Goal: Information Seeking & Learning: Learn about a topic

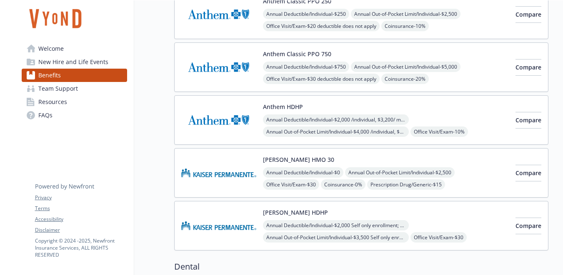
scroll to position [106, 0]
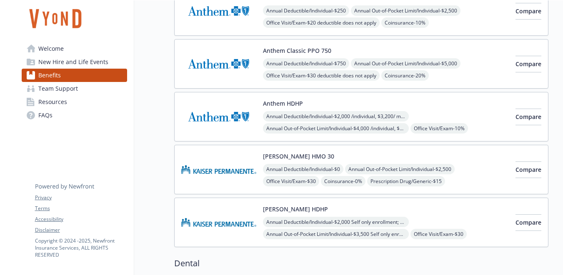
click at [352, 184] on span "Coinsurance - 0%" at bounding box center [343, 181] width 45 height 10
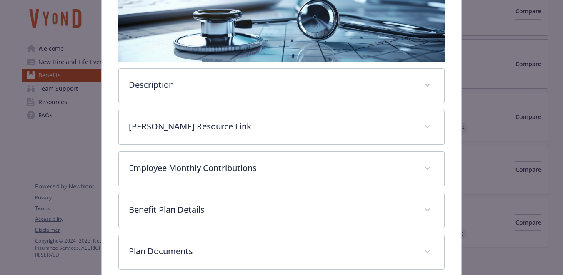
scroll to position [230, 0]
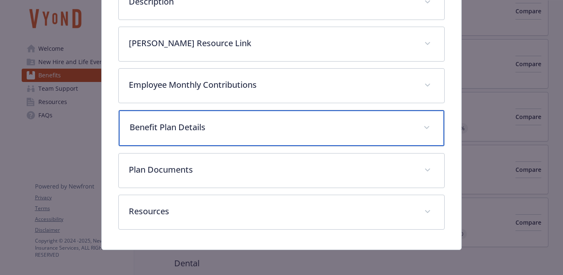
click at [365, 140] on div "Benefit Plan Details" at bounding box center [281, 128] width 325 height 36
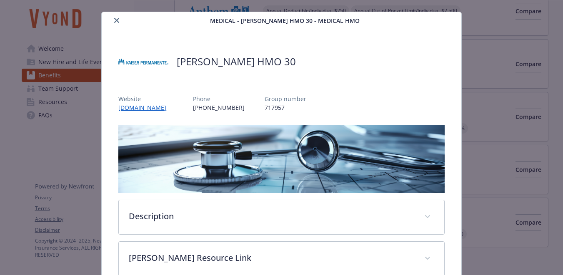
scroll to position [0, 0]
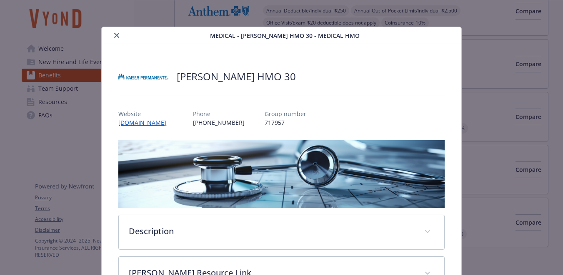
click at [111, 43] on div "Medical - [PERSON_NAME] HMO 30 - Medical HMO" at bounding box center [282, 35] width 360 height 17
click at [113, 38] on button "close" at bounding box center [117, 35] width 10 height 10
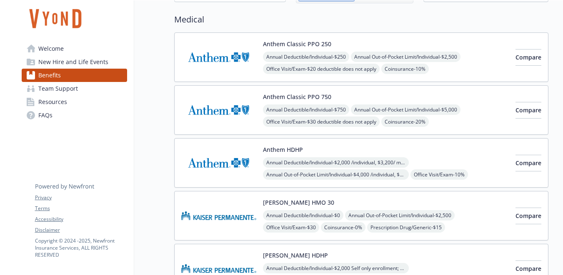
scroll to position [55, 0]
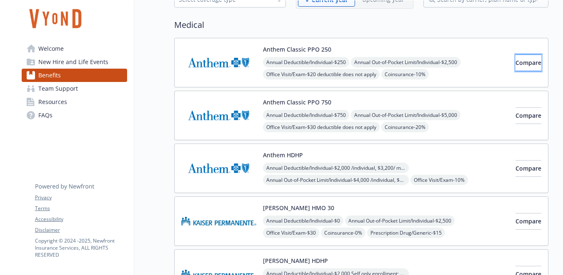
click at [515, 59] on span "Compare" at bounding box center [528, 63] width 26 height 8
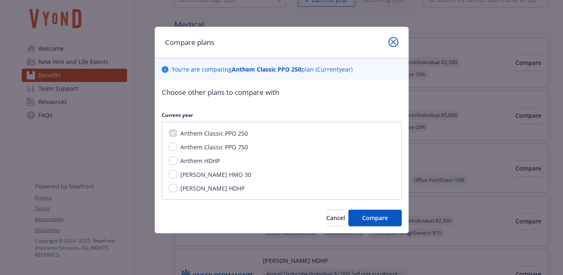
click at [394, 40] on icon "close" at bounding box center [393, 42] width 5 height 5
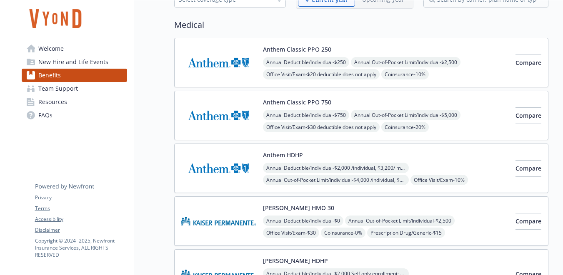
click at [398, 80] on div "Annual Deductible/Individual - $250 Annual Out-of-Pocket Limit/Individual - $2,…" at bounding box center [386, 92] width 246 height 71
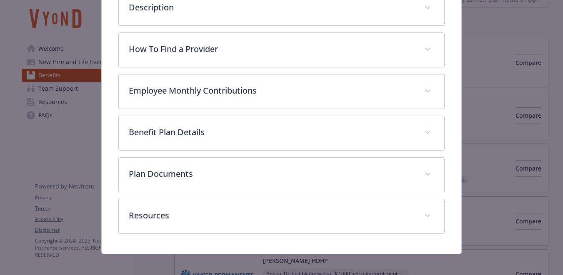
scroll to position [230, 0]
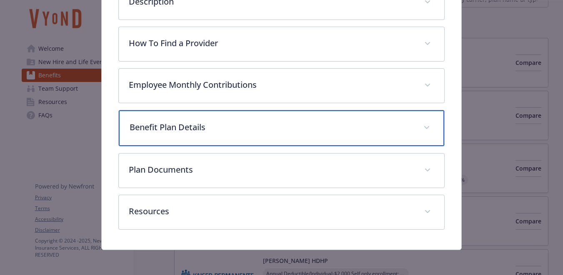
click at [282, 139] on div "Benefit Plan Details" at bounding box center [281, 128] width 325 height 36
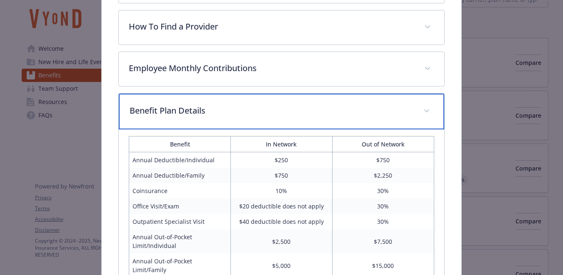
scroll to position [0, 0]
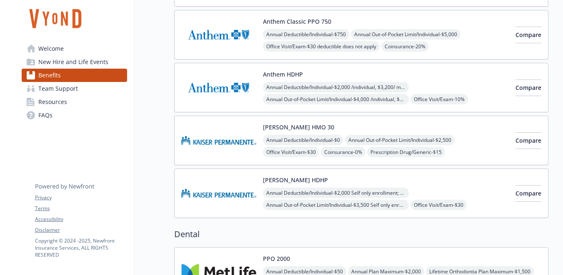
scroll to position [132, 0]
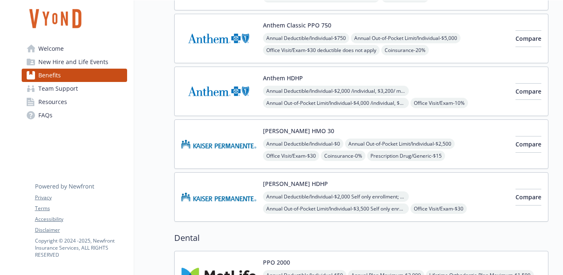
click at [357, 135] on div "[PERSON_NAME] HMO 30 Annual Deductible/Individual - $0 Annual Out-of-Pocket Lim…" at bounding box center [386, 144] width 246 height 35
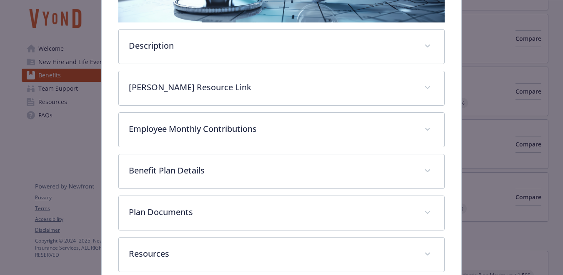
scroll to position [230, 0]
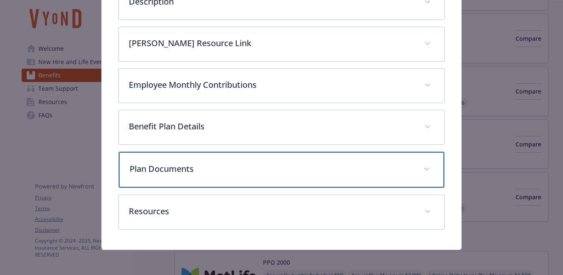
click at [343, 182] on div "Plan Documents" at bounding box center [281, 170] width 325 height 36
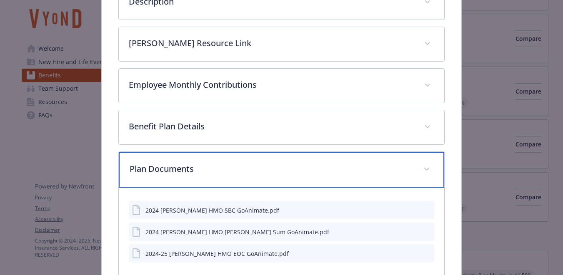
click at [343, 182] on div "Plan Documents" at bounding box center [281, 170] width 325 height 36
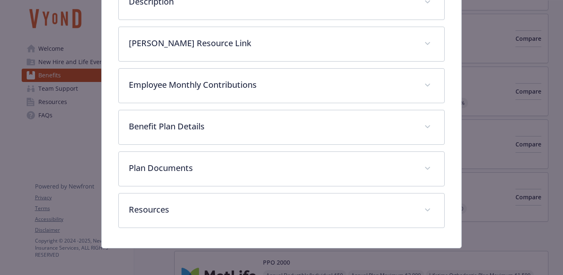
click at [325, 149] on div "Description [PERSON_NAME] convenient care model allows you to access care and s…" at bounding box center [281, 69] width 326 height 318
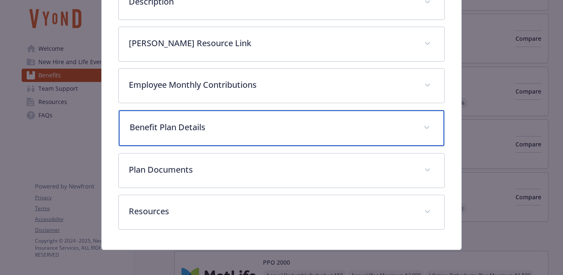
click at [318, 142] on div "Benefit Plan Details" at bounding box center [281, 128] width 325 height 36
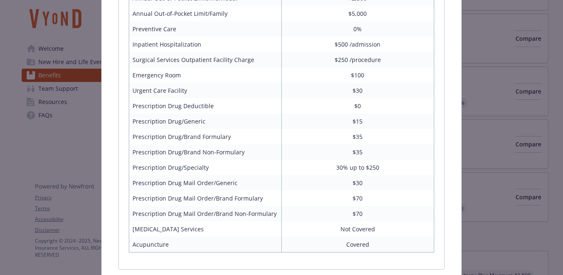
scroll to position [487, 0]
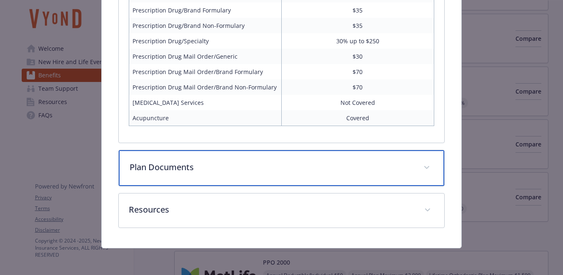
click at [331, 176] on div "Plan Documents" at bounding box center [281, 168] width 325 height 36
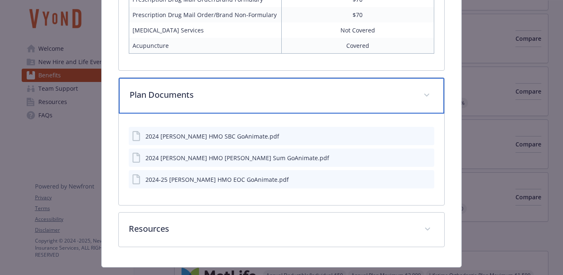
scroll to position [702, 0]
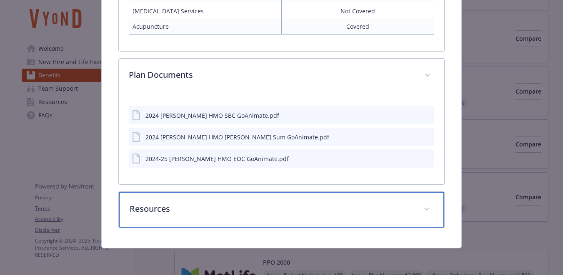
click at [232, 208] on p "Resources" at bounding box center [272, 209] width 284 height 12
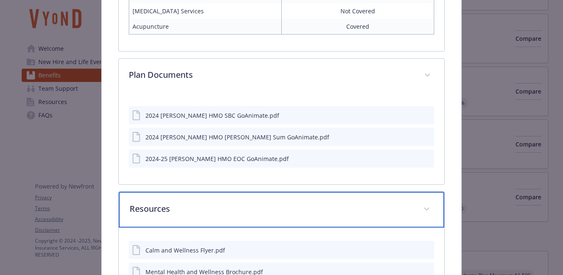
scroll to position [754, 0]
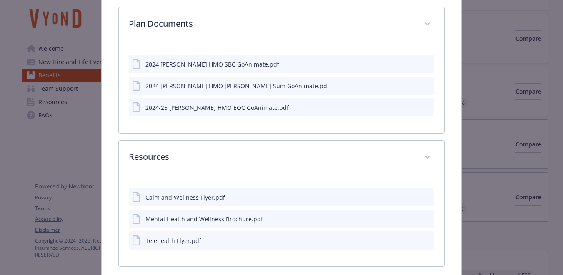
click at [427, 107] on icon "preview file" at bounding box center [425, 107] width 7 height 6
click at [428, 87] on icon "preview file" at bounding box center [425, 85] width 7 height 6
click at [427, 65] on icon "preview file" at bounding box center [425, 64] width 7 height 6
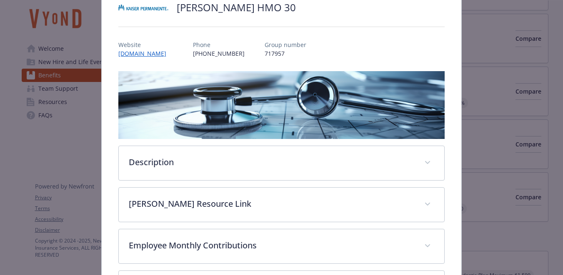
scroll to position [0, 0]
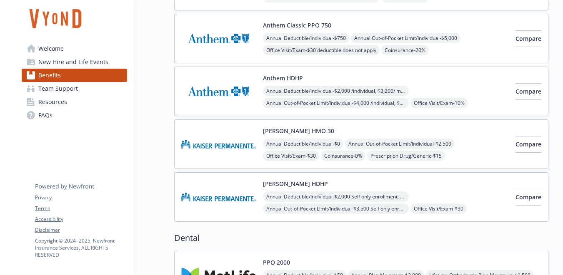
scroll to position [32, 0]
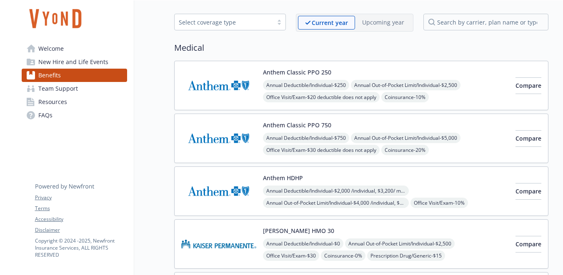
click at [473, 71] on div "Anthem Classic PPO 250 Annual Deductible/Individual - $250 Annual Out-of-Pocket…" at bounding box center [386, 85] width 246 height 35
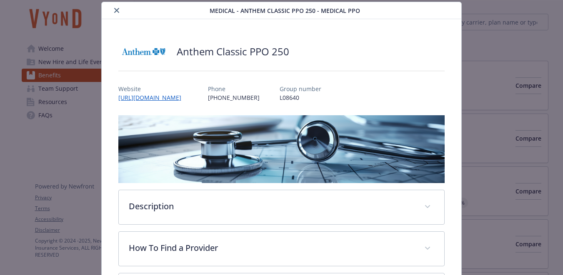
scroll to position [201, 0]
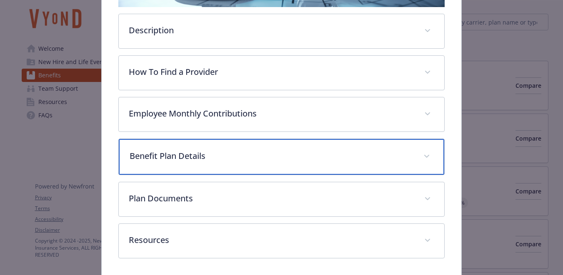
click at [285, 140] on div "Benefit Plan Details" at bounding box center [281, 157] width 325 height 36
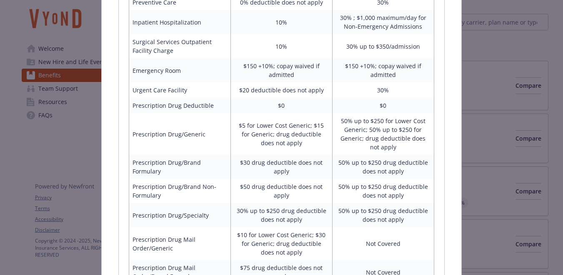
scroll to position [553, 0]
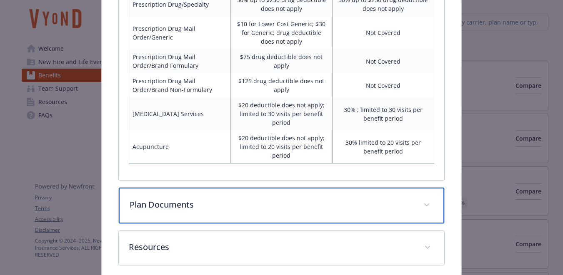
click at [237, 206] on div "Plan Documents" at bounding box center [281, 206] width 325 height 36
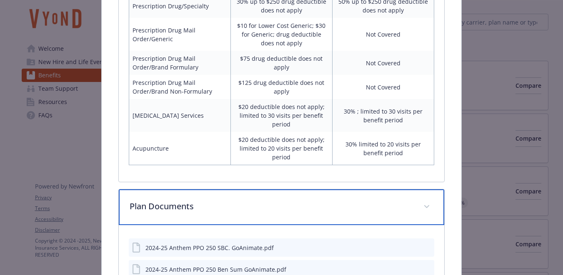
scroll to position [876, 0]
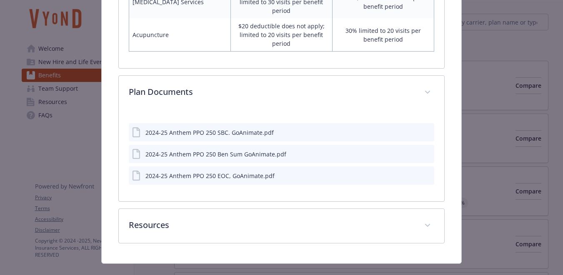
click at [426, 151] on icon "preview file" at bounding box center [425, 154] width 7 height 6
click at [428, 172] on icon "preview file" at bounding box center [425, 175] width 7 height 6
